Goal: Information Seeking & Learning: Learn about a topic

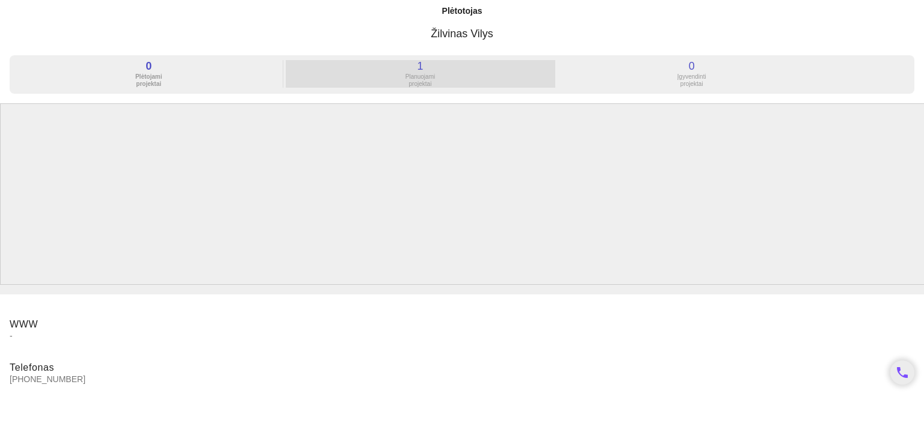
click at [429, 69] on div "1" at bounding box center [420, 66] width 268 height 12
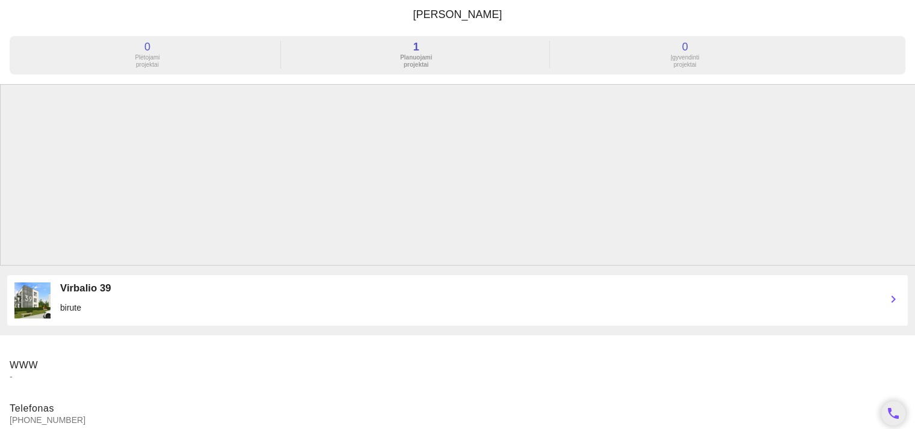
scroll to position [29, 0]
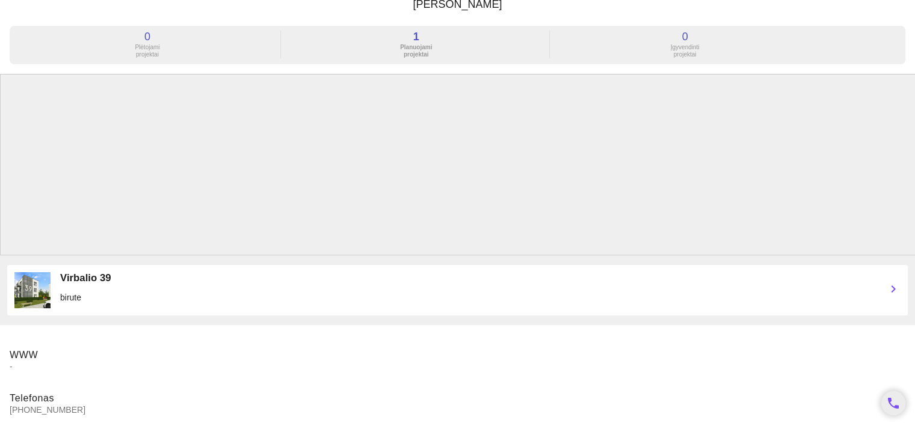
click at [38, 281] on img at bounding box center [32, 290] width 36 height 36
click at [88, 280] on div "Virbalio 39" at bounding box center [468, 278] width 816 height 12
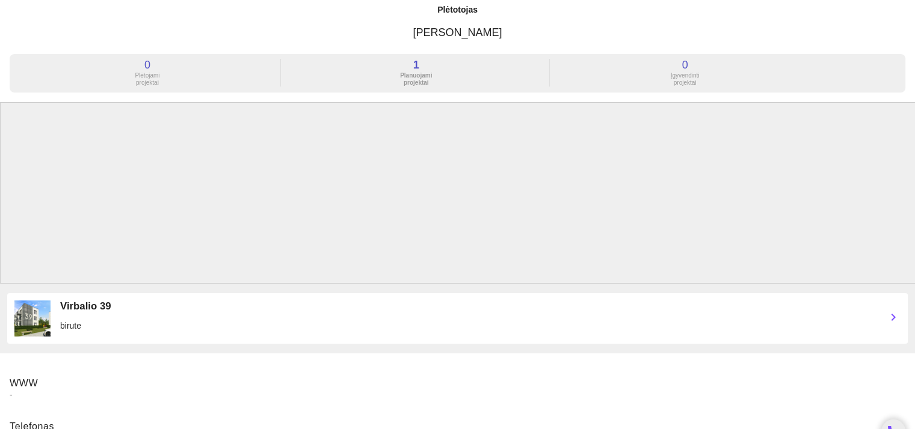
scroll to position [0, 0]
click at [41, 322] on img at bounding box center [32, 320] width 36 height 36
click at [26, 312] on img at bounding box center [32, 320] width 36 height 36
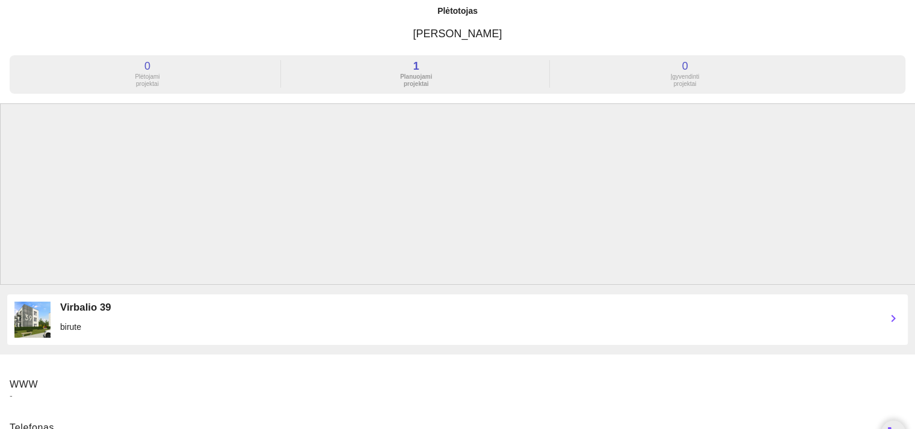
click at [26, 311] on img at bounding box center [32, 320] width 36 height 36
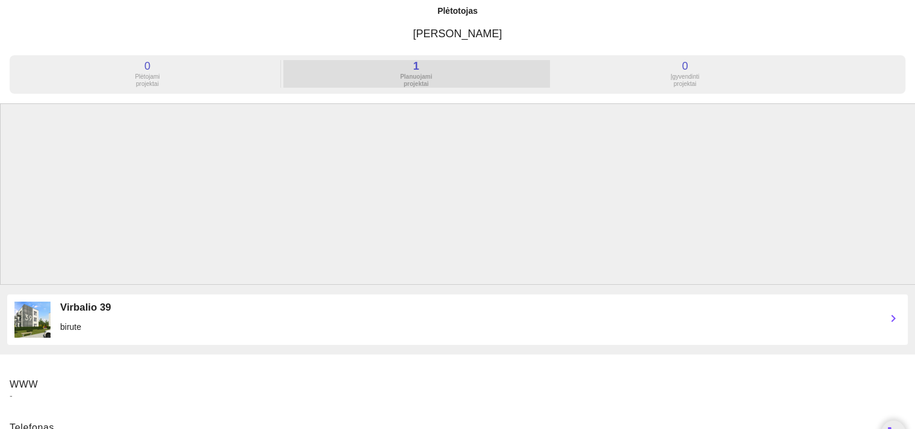
click at [394, 79] on div "Planuojami projektai" at bounding box center [416, 80] width 266 height 14
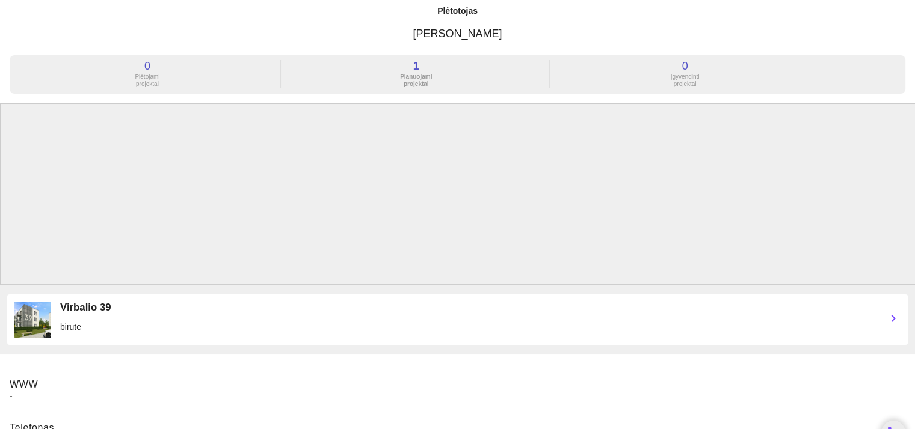
click at [32, 327] on img at bounding box center [32, 320] width 36 height 36
drag, startPoint x: 32, startPoint y: 327, endPoint x: 66, endPoint y: 138, distance: 191.9
click at [32, 326] on img at bounding box center [32, 320] width 36 height 36
